Goal: Information Seeking & Learning: Learn about a topic

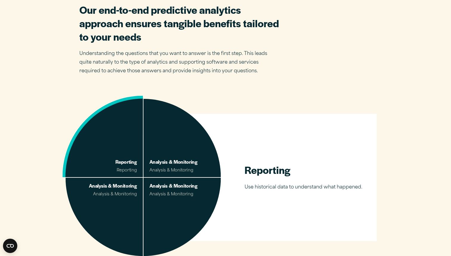
scroll to position [321, 0]
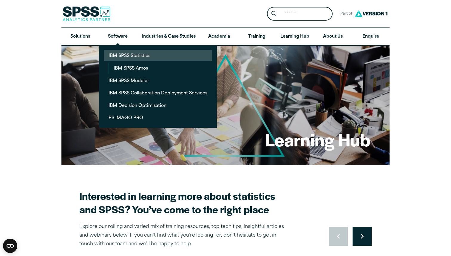
click at [134, 57] on link "IBM SPSS Statistics" at bounding box center [158, 55] width 108 height 11
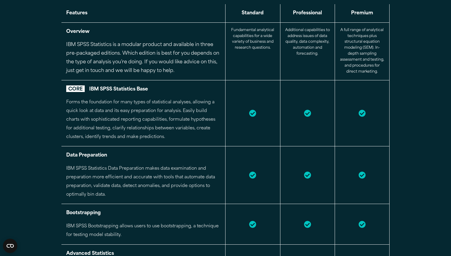
scroll to position [712, 0]
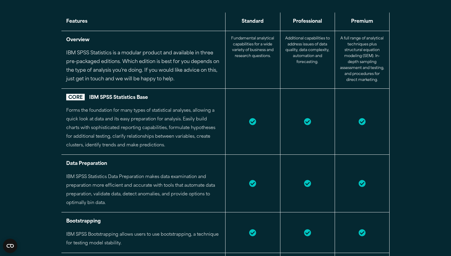
click at [133, 93] on p "CORE IBM SPSS Statistics Base" at bounding box center [143, 97] width 154 height 9
click at [83, 94] on span "CORE" at bounding box center [75, 97] width 19 height 7
click at [254, 118] on icon at bounding box center [252, 121] width 7 height 7
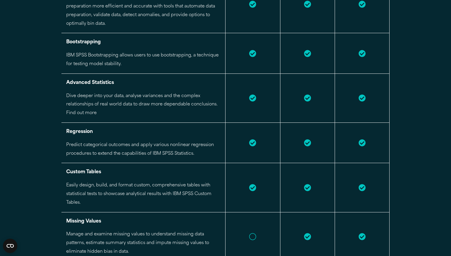
scroll to position [933, 0]
